Goal: Information Seeking & Learning: Find specific fact

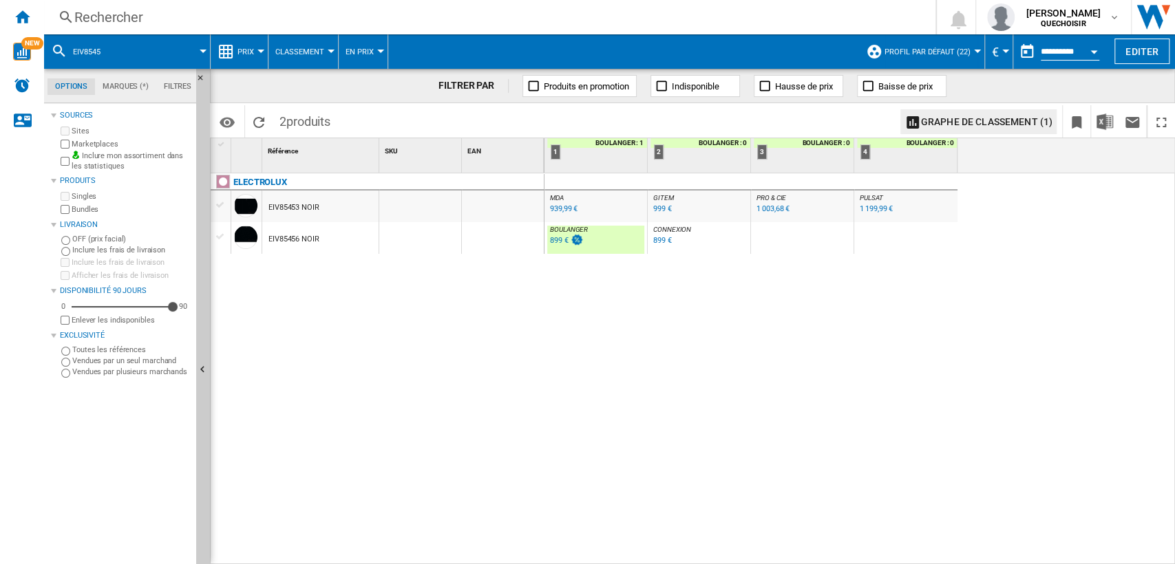
click at [222, 19] on div "Rechercher" at bounding box center [486, 17] width 825 height 19
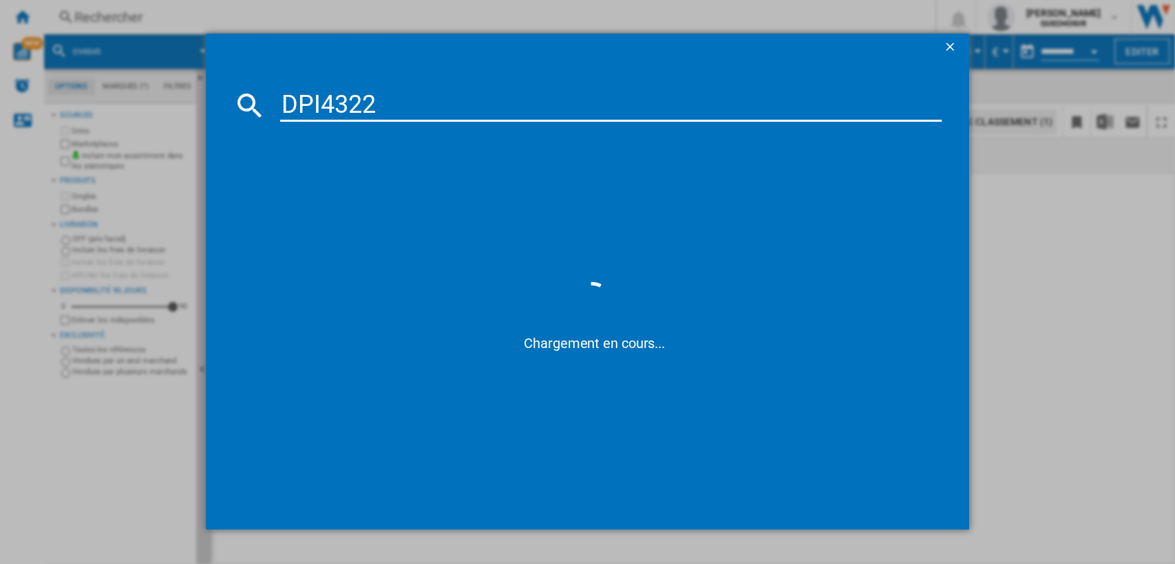
type input "DPI4322"
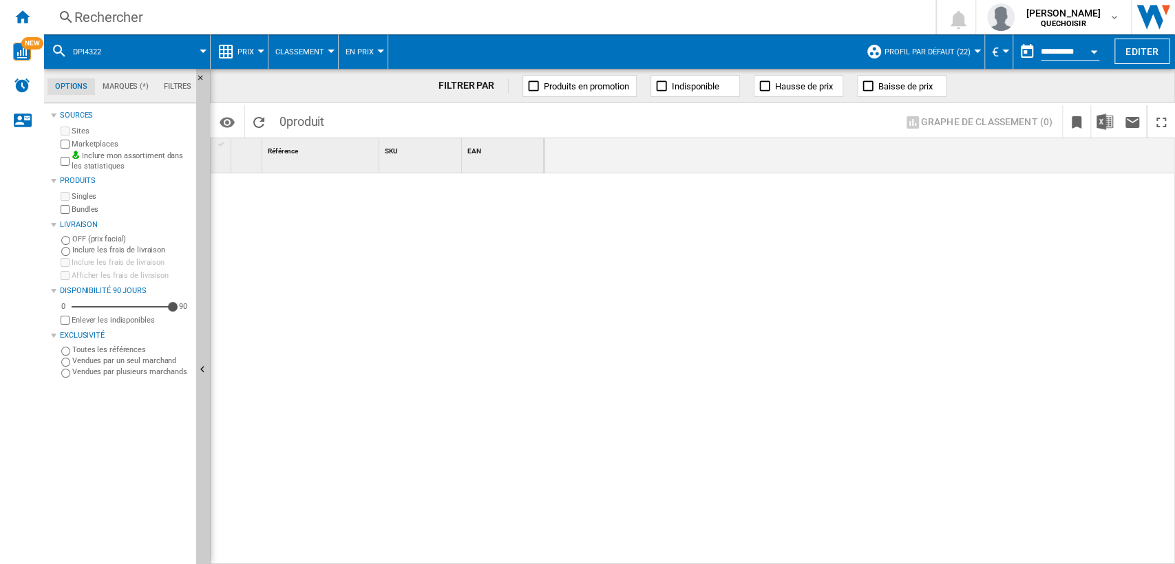
click at [328, 17] on div "Rechercher" at bounding box center [486, 17] width 825 height 19
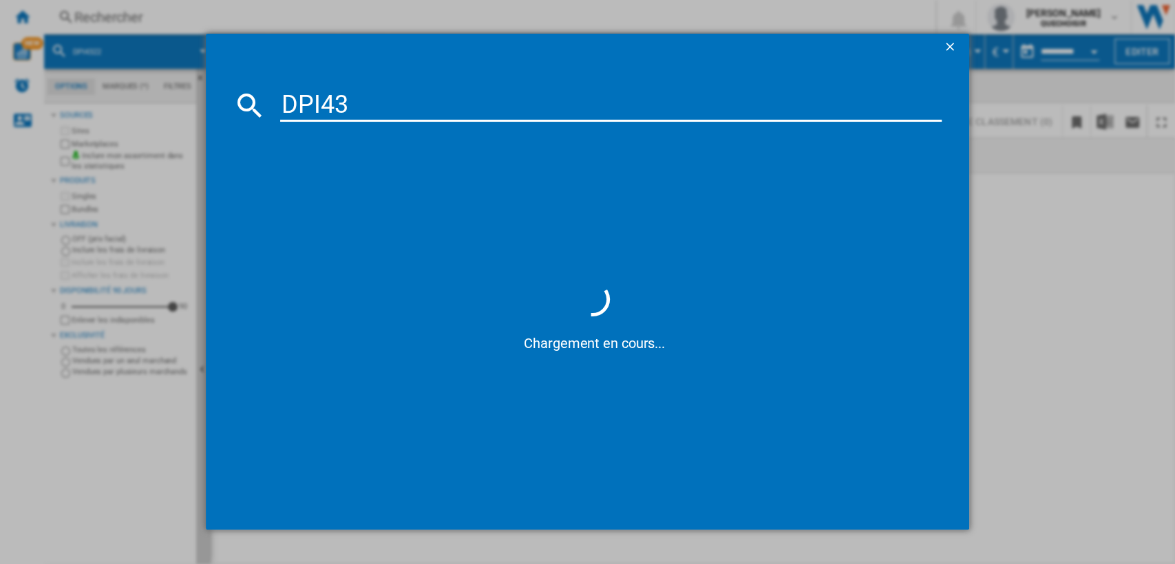
type input "DPI43"
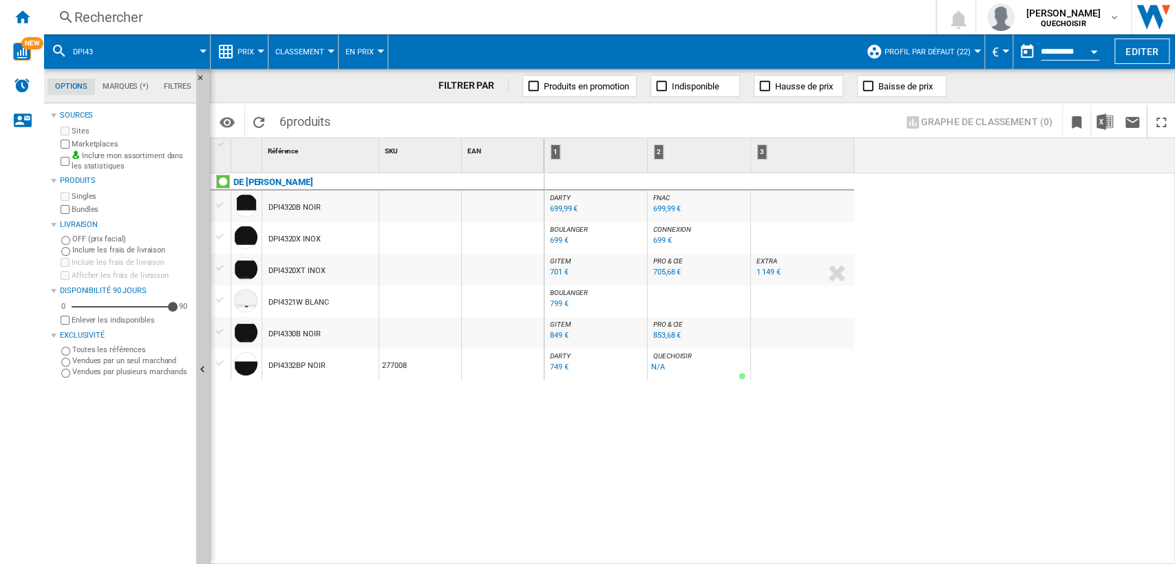
click at [560, 331] on div "849 €" at bounding box center [559, 335] width 19 height 9
click at [284, 16] on div "Rechercher" at bounding box center [486, 17] width 825 height 19
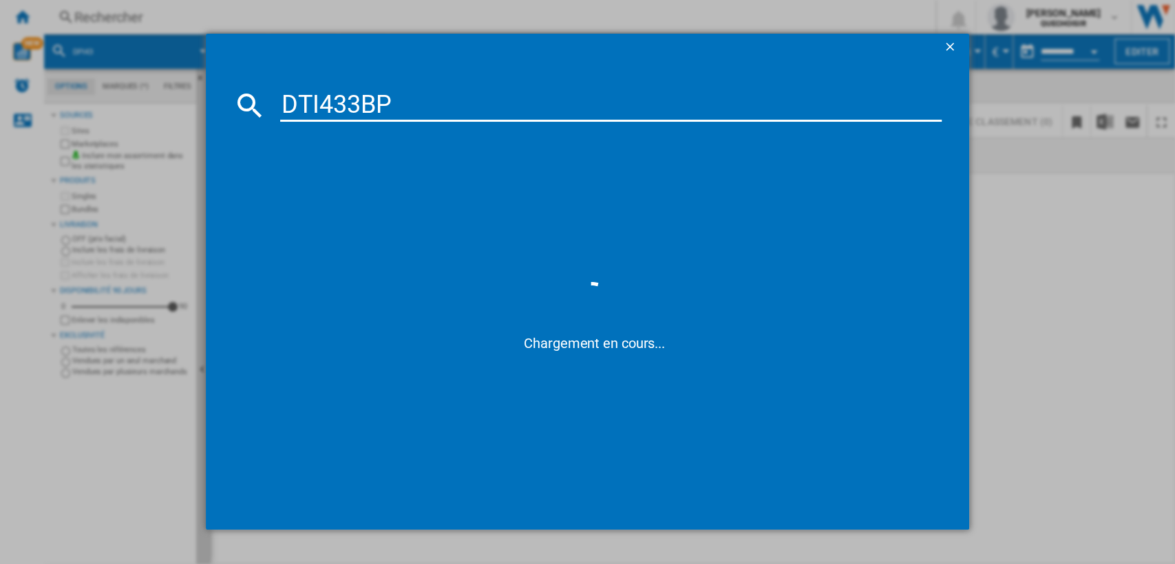
drag, startPoint x: 312, startPoint y: 106, endPoint x: 297, endPoint y: 103, distance: 16.1
click at [297, 103] on input "DTI433BP" at bounding box center [611, 105] width 662 height 33
drag, startPoint x: 333, startPoint y: 106, endPoint x: 457, endPoint y: 104, distance: 123.9
click at [456, 104] on input "D I433BP" at bounding box center [611, 105] width 662 height 33
type input "D I43"
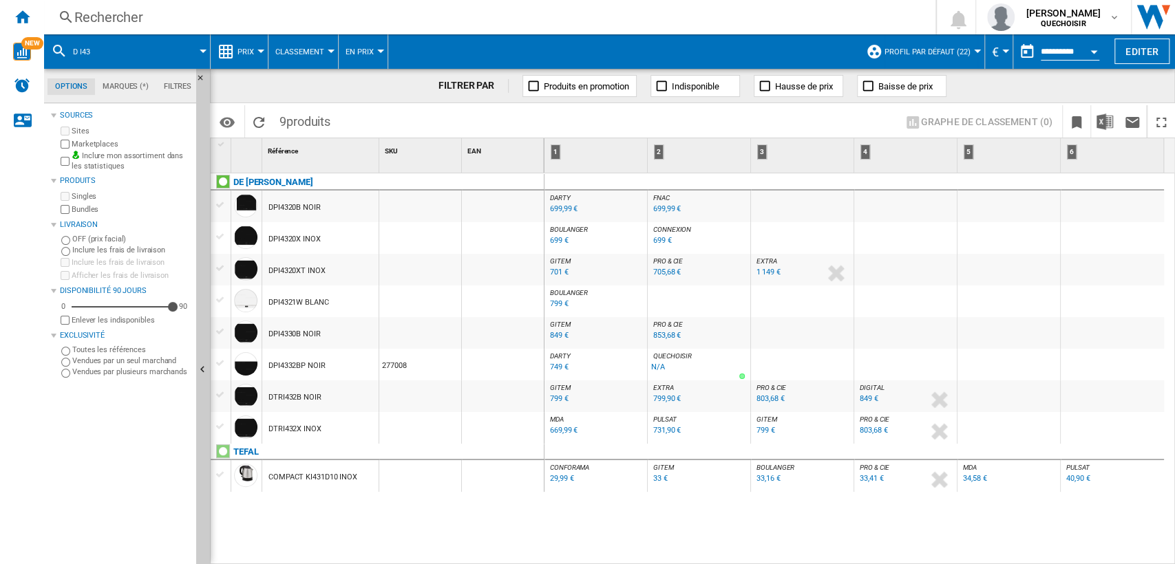
click at [558, 398] on div "799 €" at bounding box center [559, 398] width 19 height 9
click at [559, 418] on span "MDA" at bounding box center [557, 420] width 14 height 8
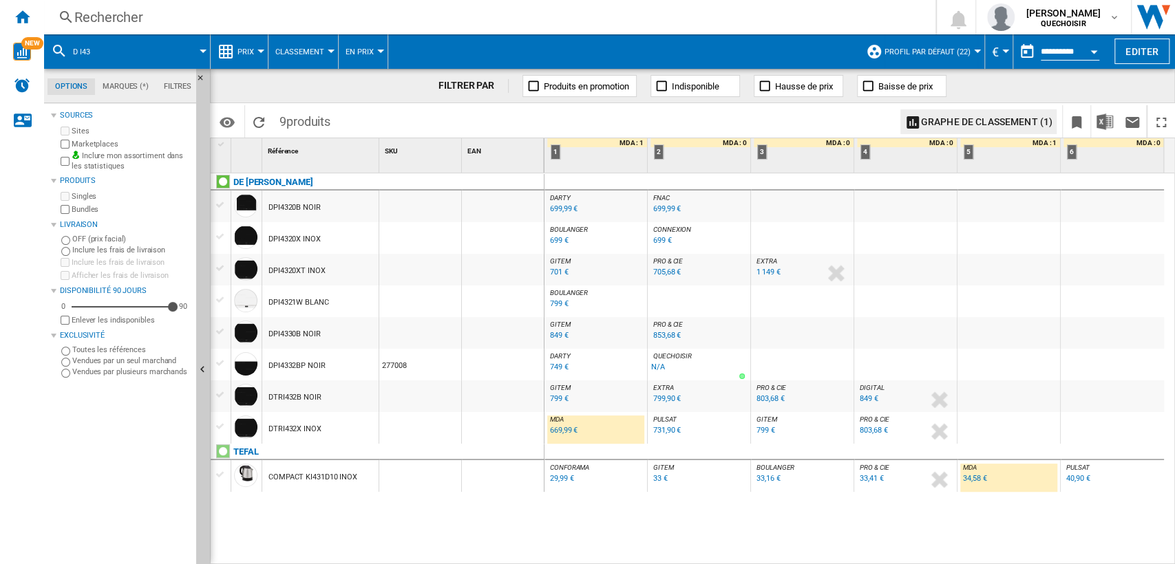
click at [664, 419] on span "PULSAT" at bounding box center [664, 420] width 23 height 8
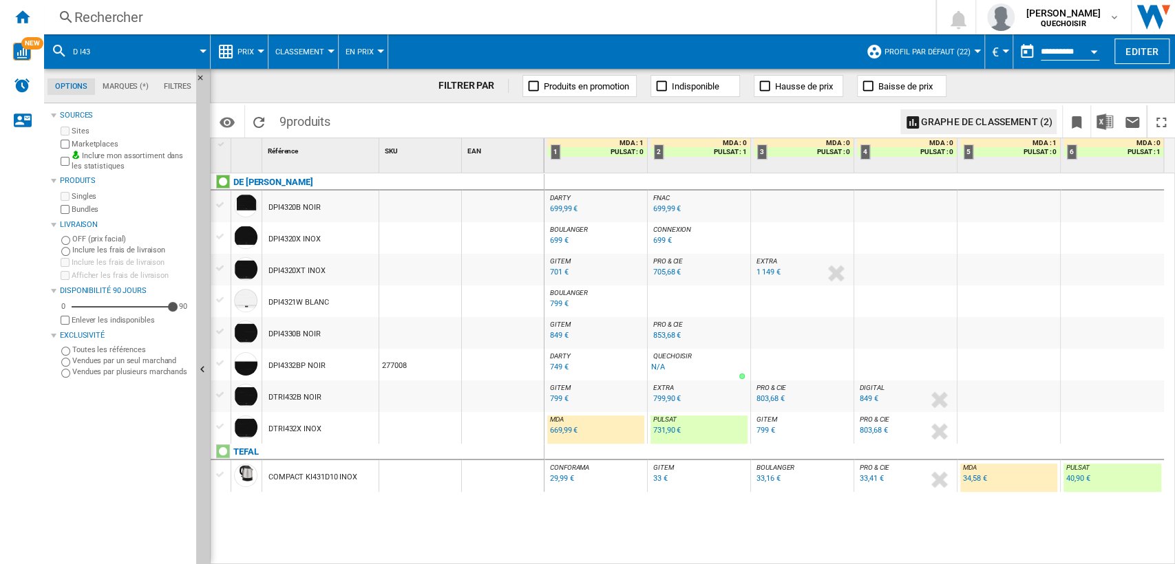
click at [229, 15] on div "Rechercher" at bounding box center [486, 17] width 825 height 19
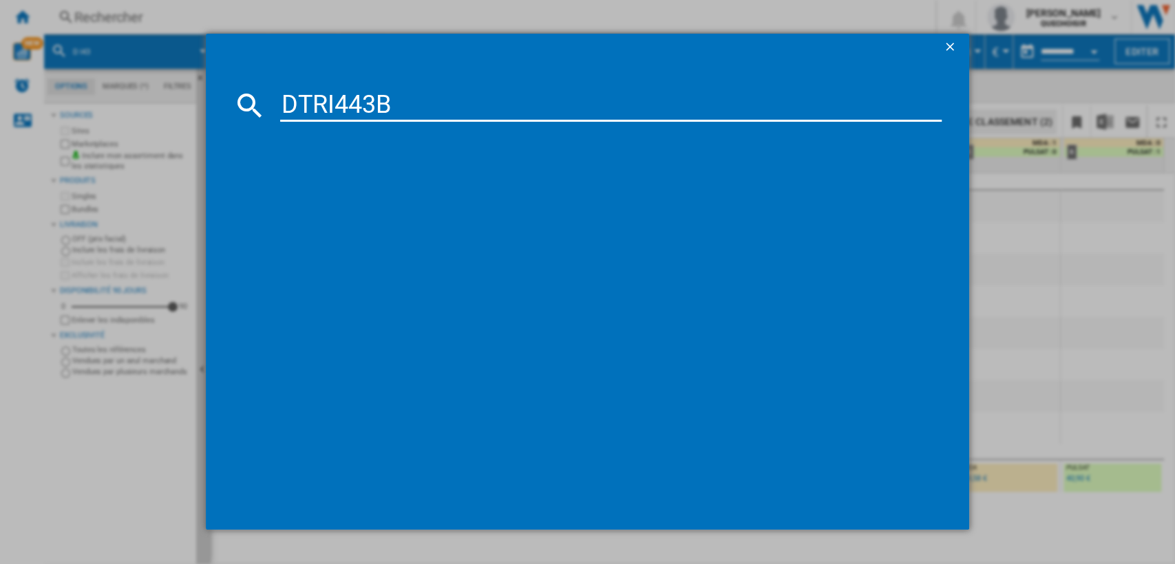
drag, startPoint x: 345, startPoint y: 103, endPoint x: 611, endPoint y: 111, distance: 265.8
click at [606, 113] on input "DTRI443B" at bounding box center [611, 105] width 662 height 33
type input "DTRI4"
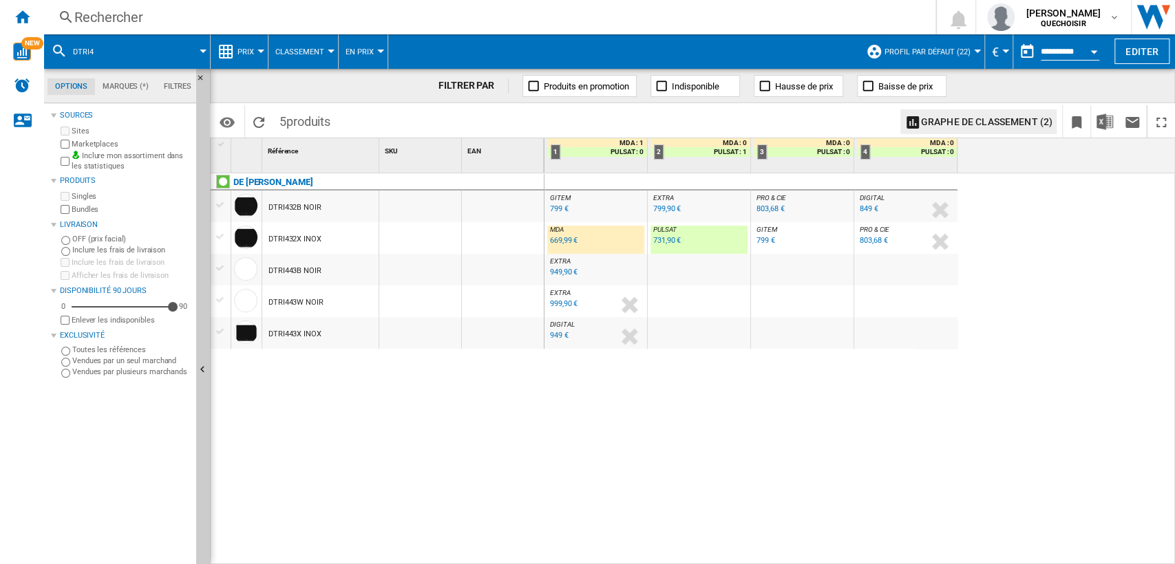
click at [557, 244] on div "669,99 €" at bounding box center [564, 240] width 28 height 9
